Goal: Task Accomplishment & Management: Manage account settings

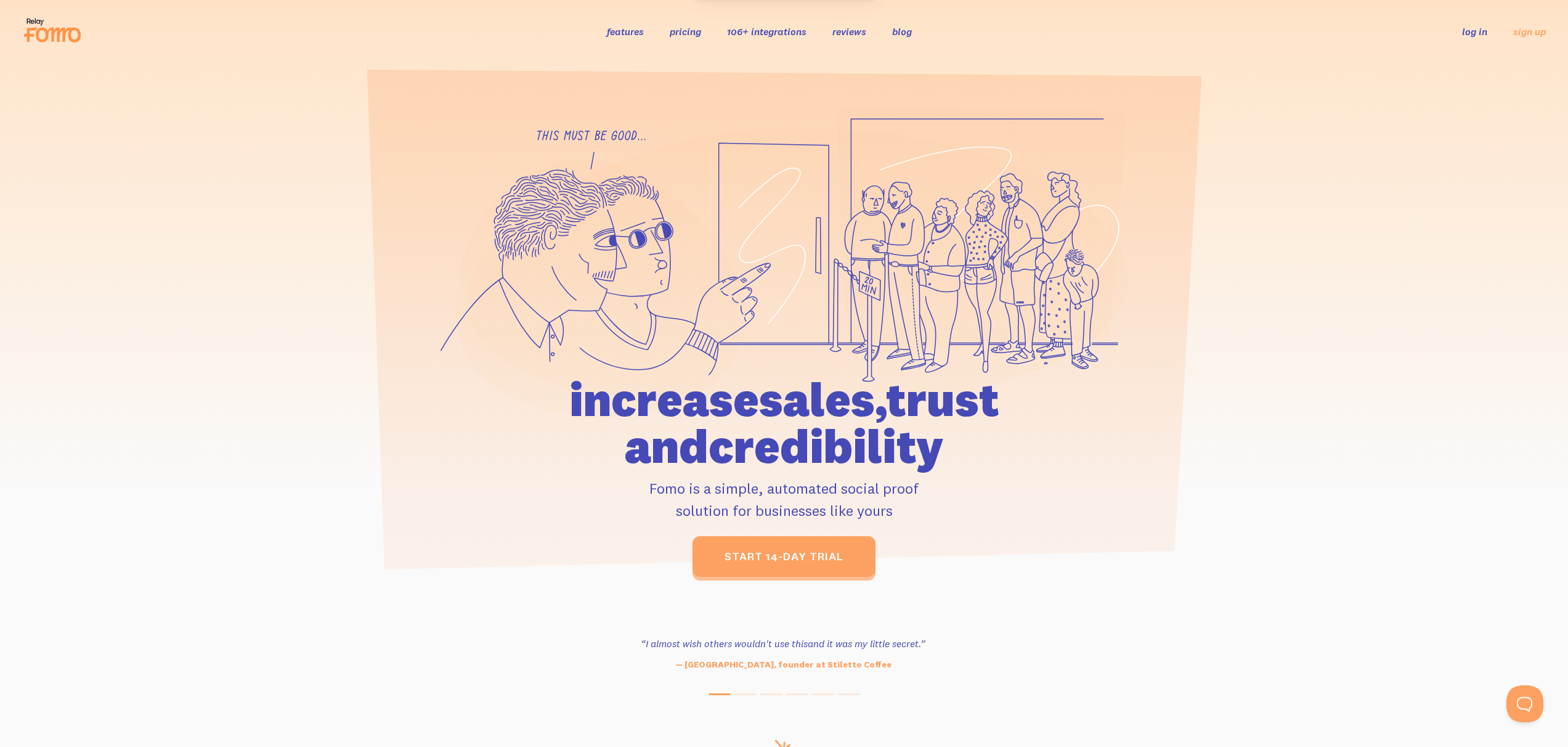
click at [1459, 29] on ul "log in sign up" at bounding box center [1497, 31] width 99 height 14
click at [1468, 31] on link "log in" at bounding box center [1474, 31] width 25 height 12
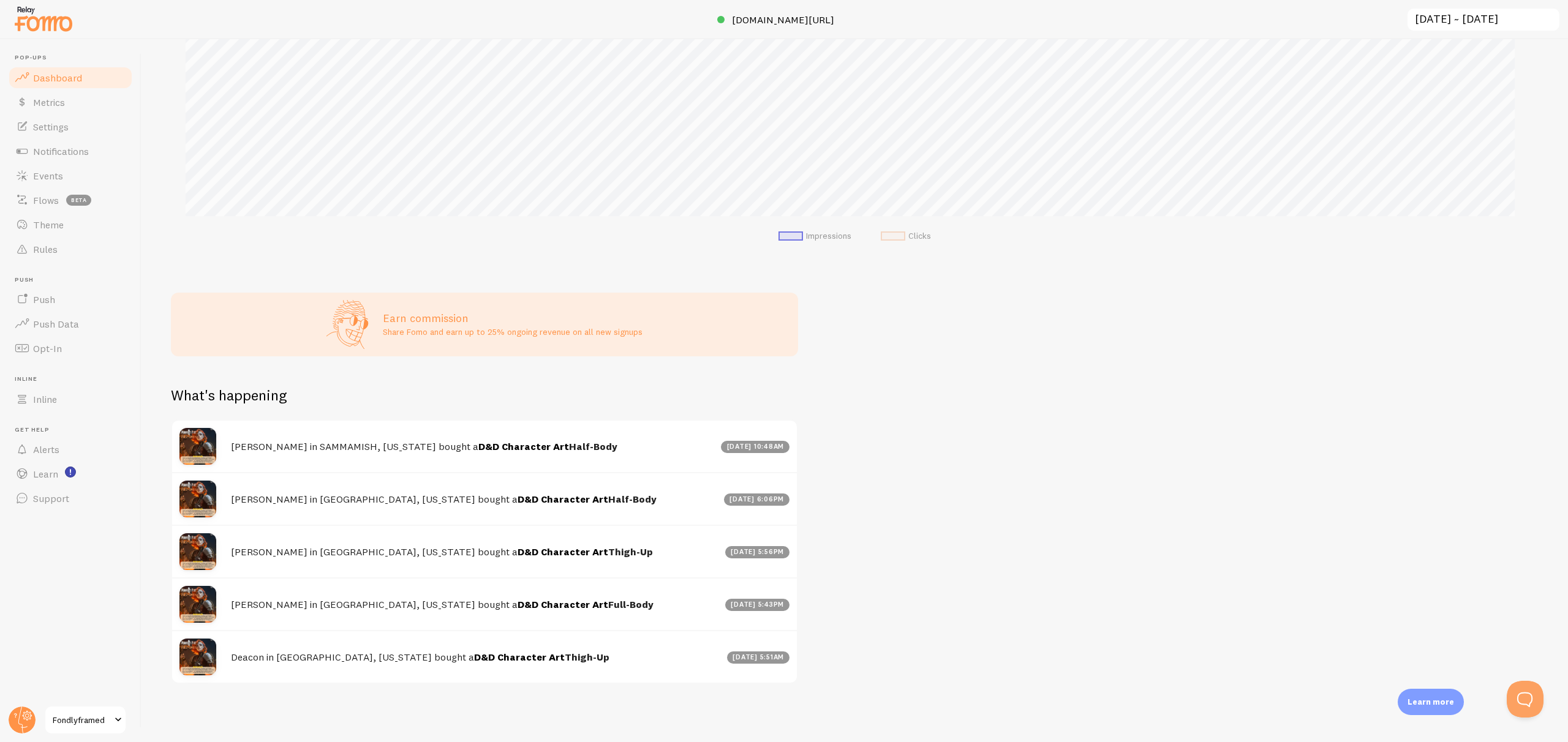
scroll to position [260, 0]
click at [95, 134] on link "Settings" at bounding box center [70, 127] width 126 height 24
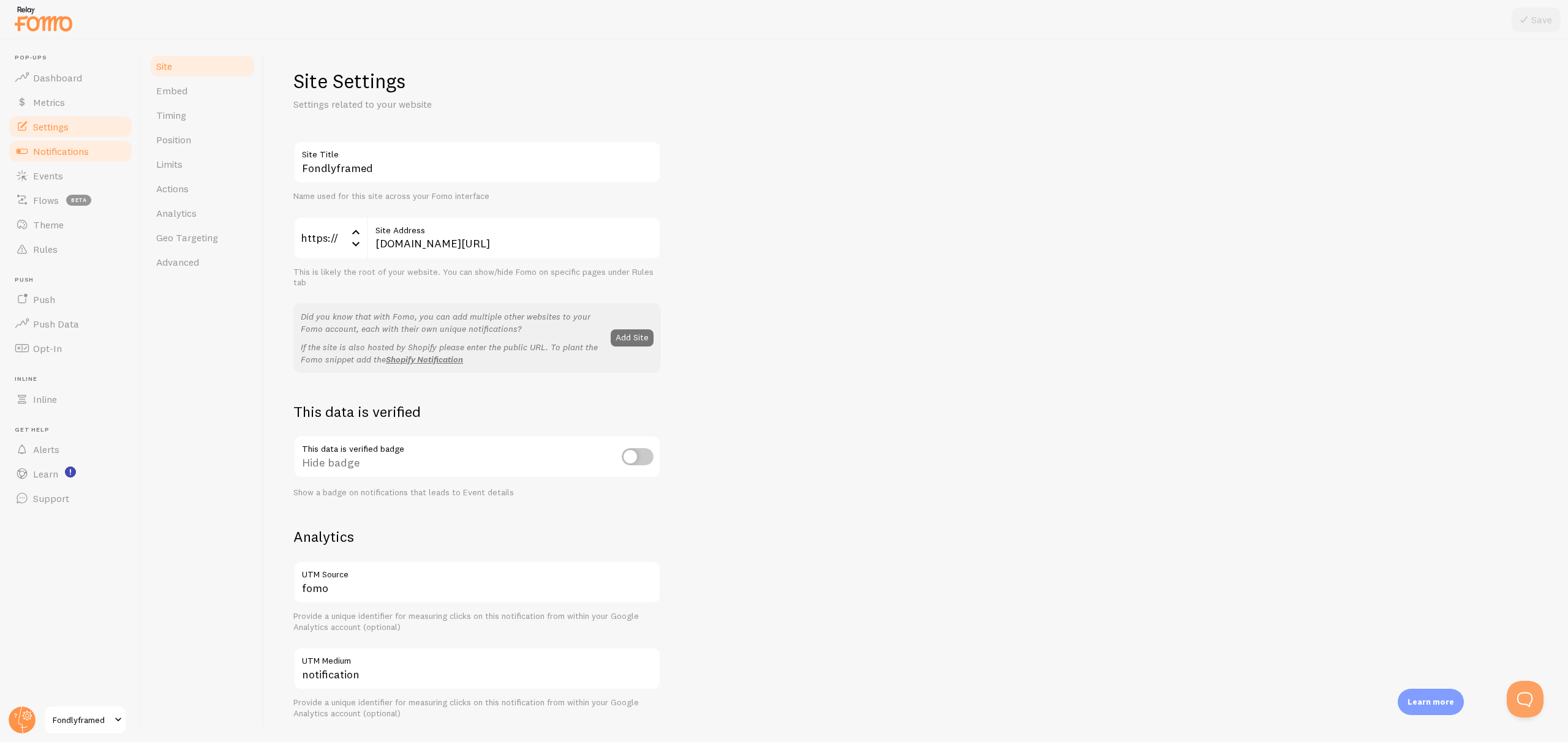
click at [102, 148] on link "Notifications" at bounding box center [70, 151] width 126 height 24
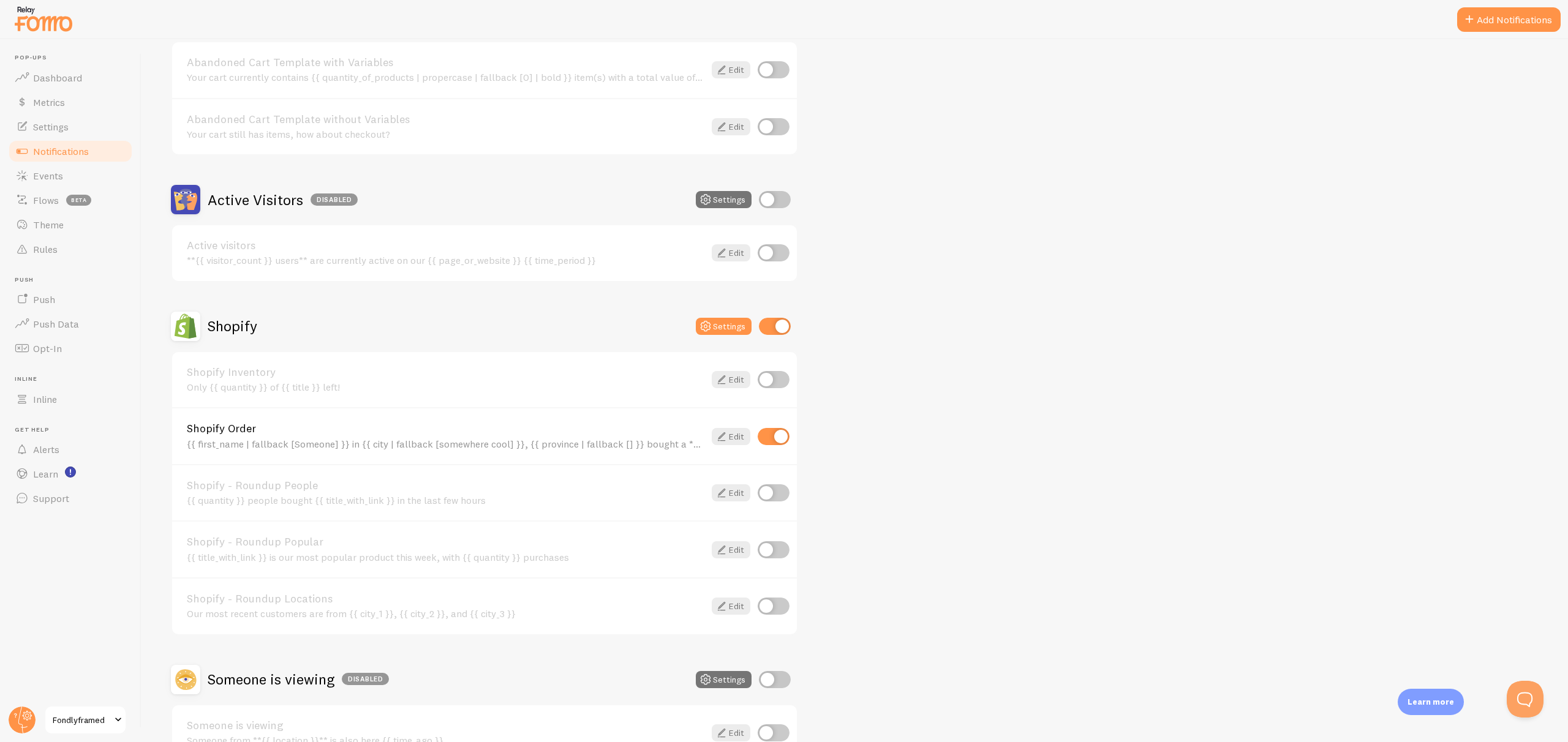
scroll to position [244, 0]
